Goal: Transaction & Acquisition: Purchase product/service

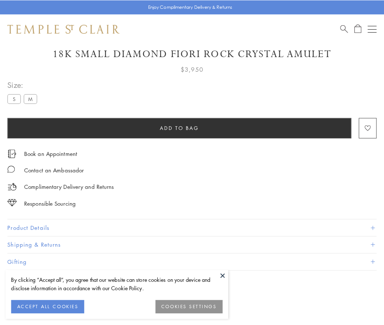
scroll to position [43, 0]
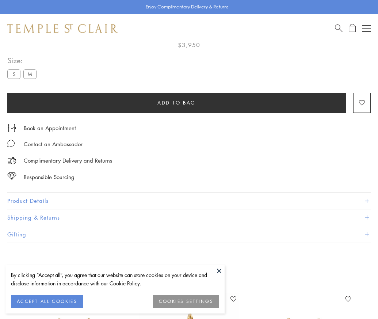
click at [177, 102] on span "Add to bag" at bounding box center [177, 103] width 38 height 8
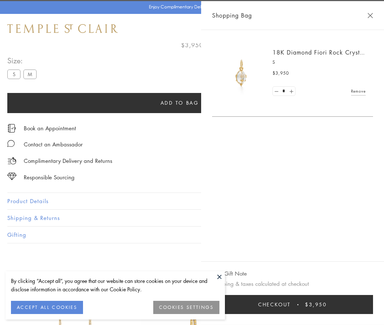
click at [373, 304] on button "Checkout $3,950" at bounding box center [292, 304] width 161 height 19
